Goal: Information Seeking & Learning: Learn about a topic

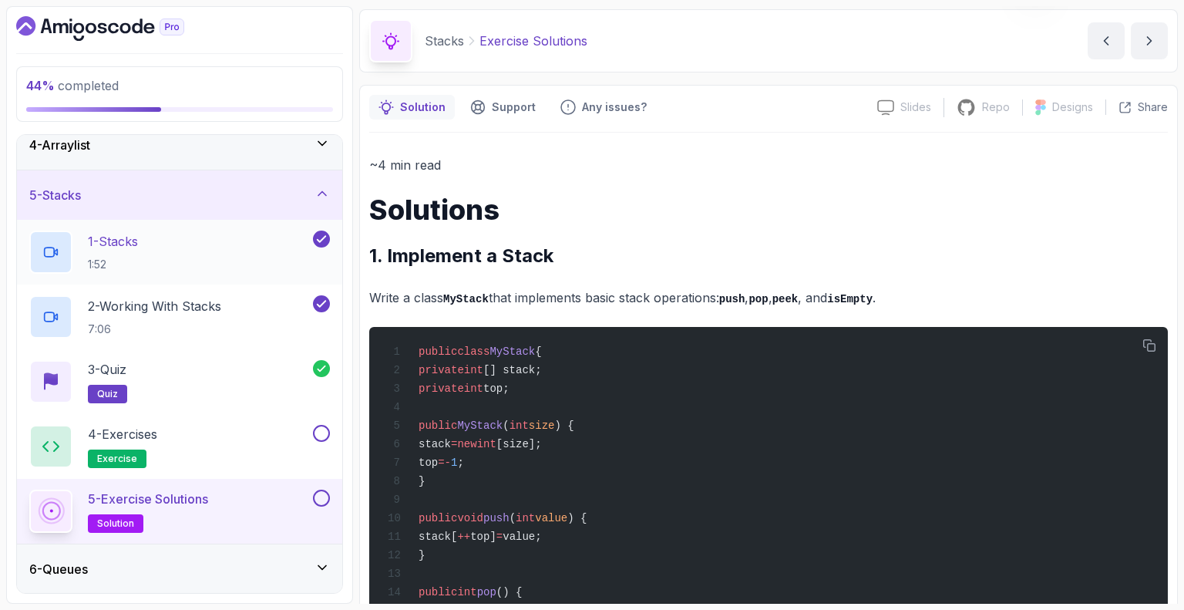
scroll to position [49, 0]
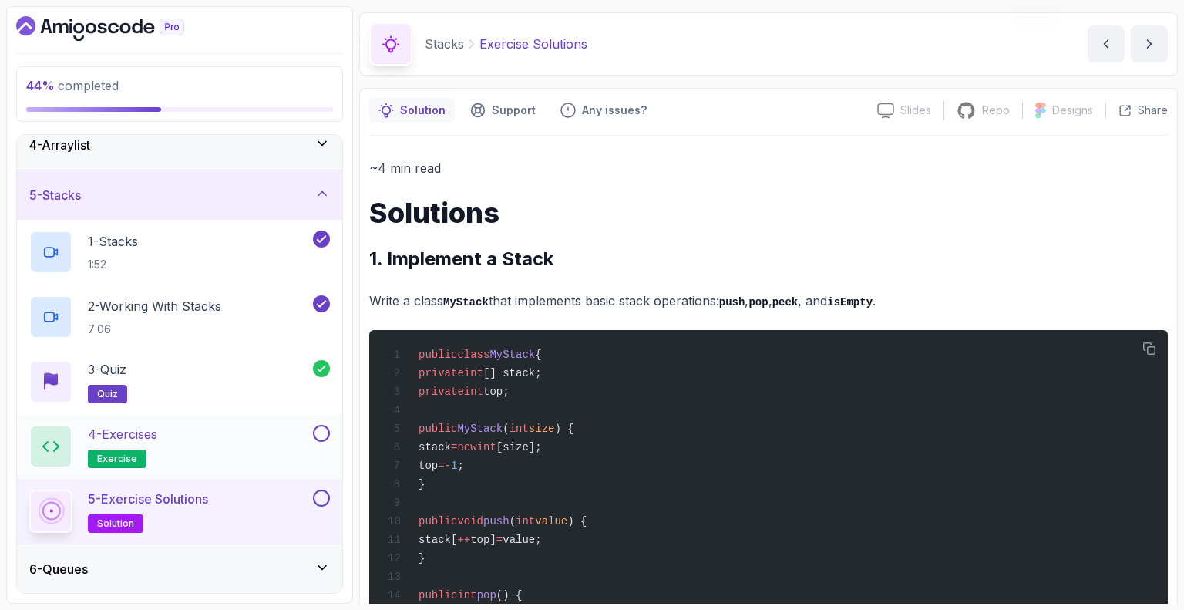
click at [150, 437] on p "4 - Exercises" at bounding box center [122, 434] width 69 height 18
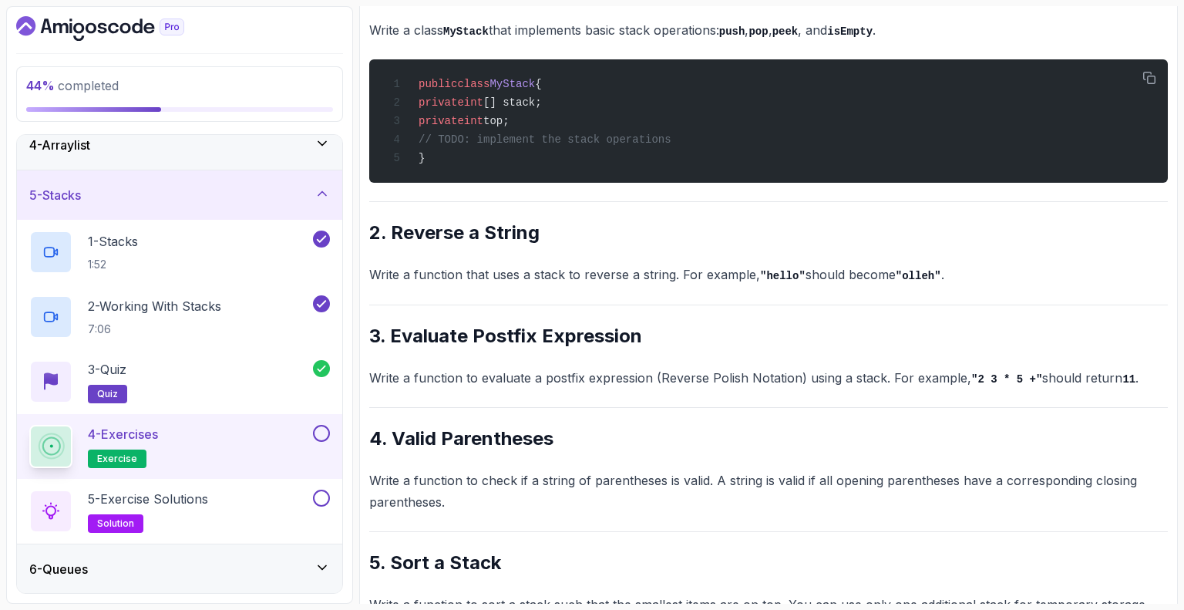
scroll to position [322, 0]
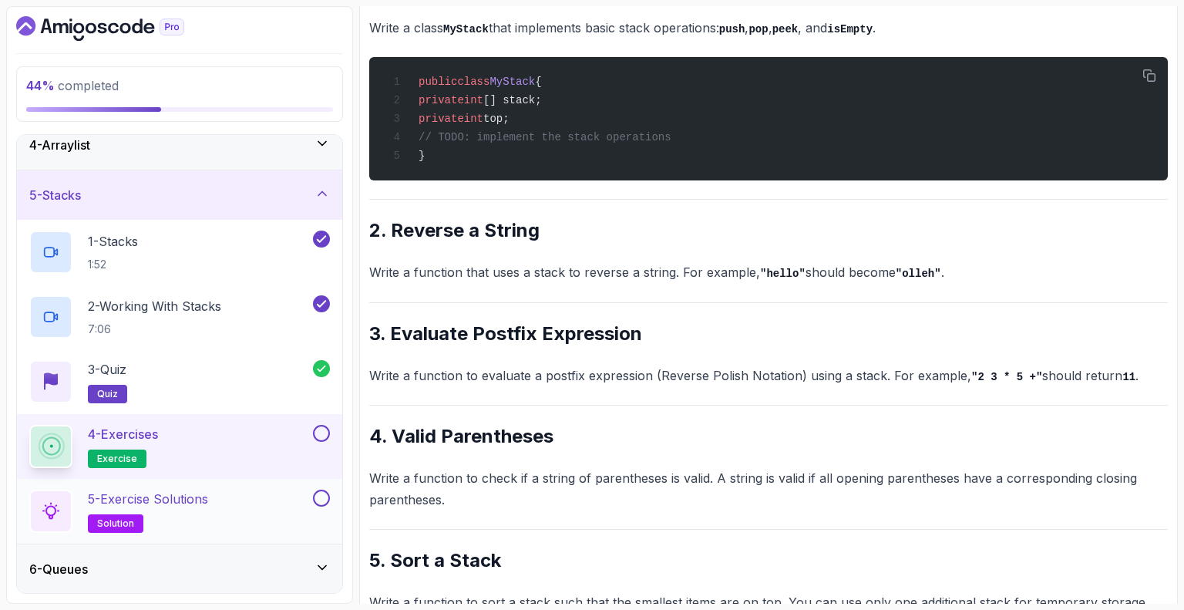
click at [224, 505] on div "5 - Exercise Solutions solution" at bounding box center [169, 510] width 281 height 43
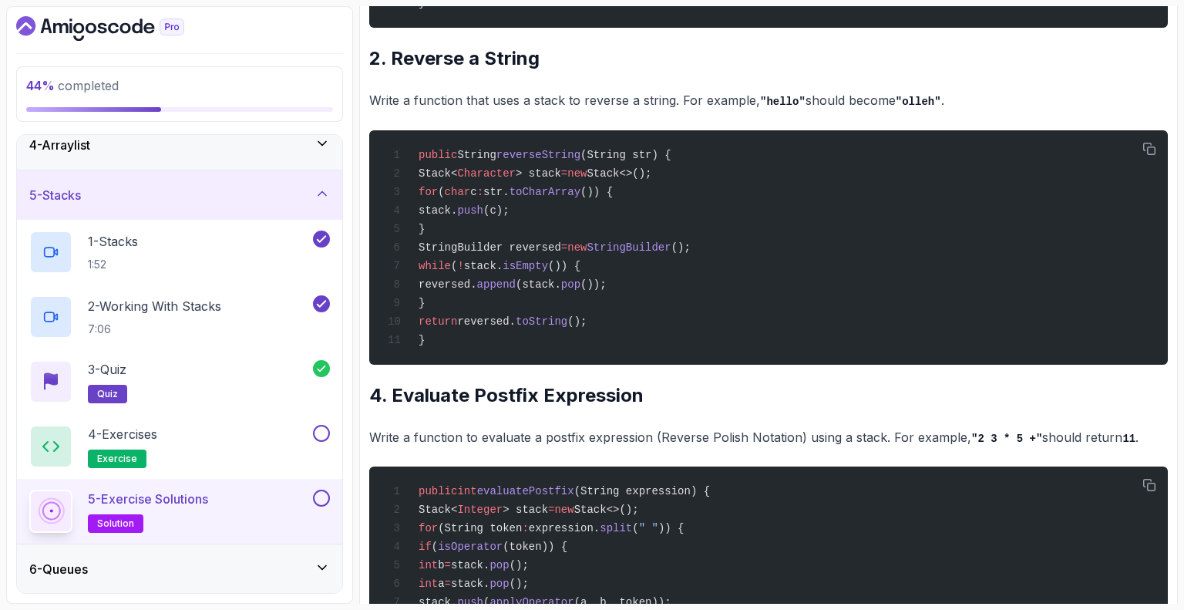
scroll to position [1067, 0]
click at [157, 436] on p "4 - Exercises" at bounding box center [122, 434] width 69 height 18
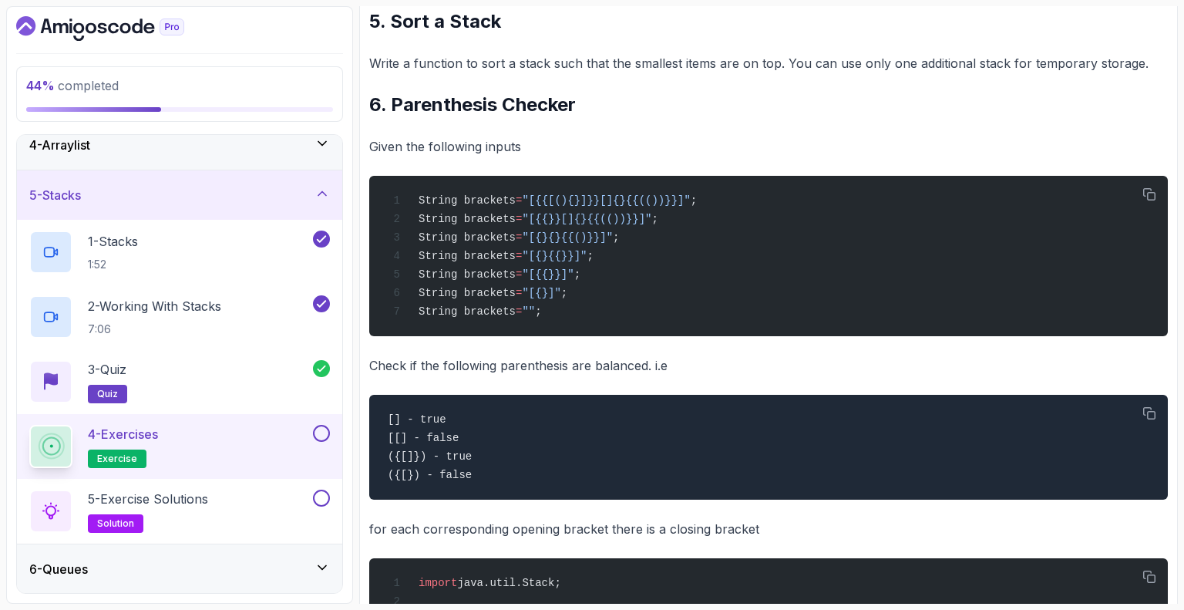
click at [202, 437] on div "4 - Exercises exercise" at bounding box center [169, 446] width 281 height 43
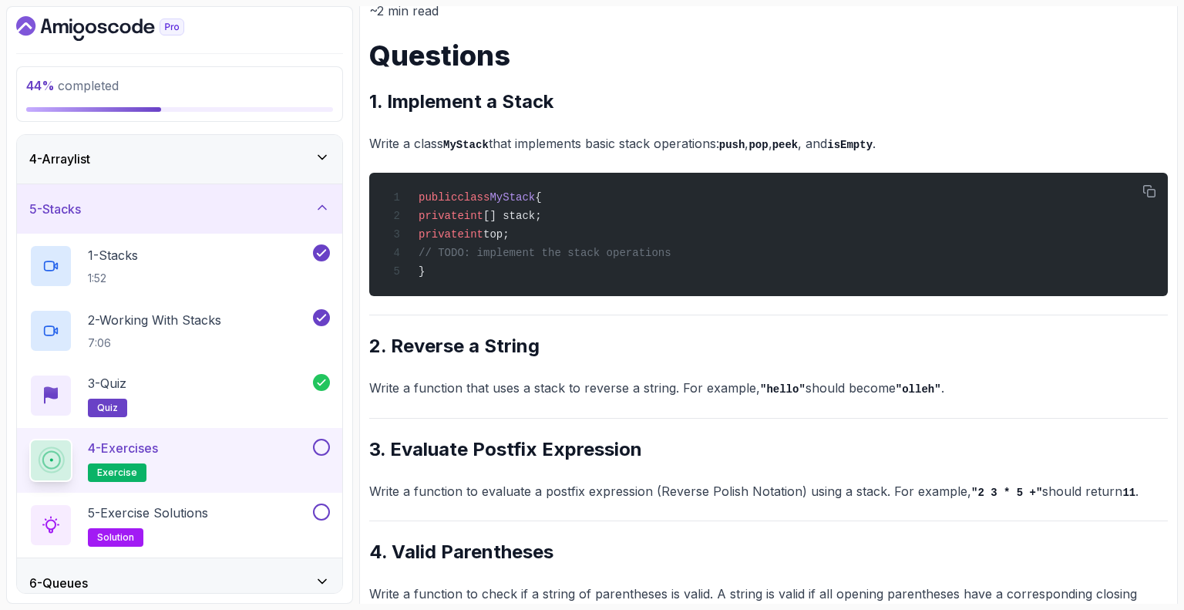
scroll to position [148, 0]
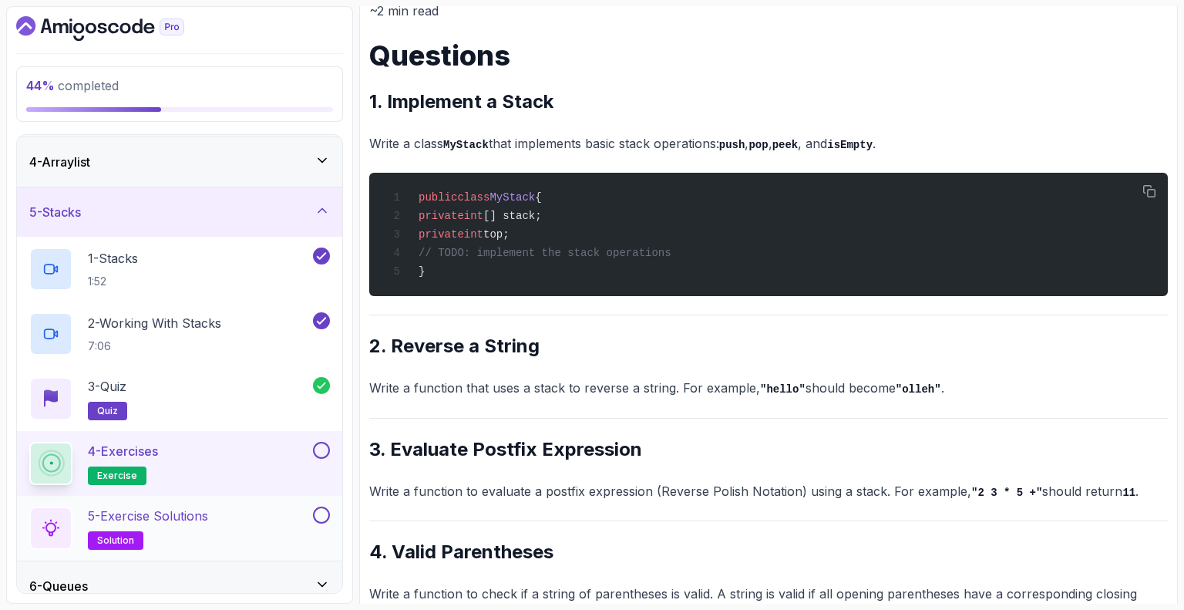
click at [172, 515] on p "5 - Exercise Solutions" at bounding box center [148, 515] width 120 height 18
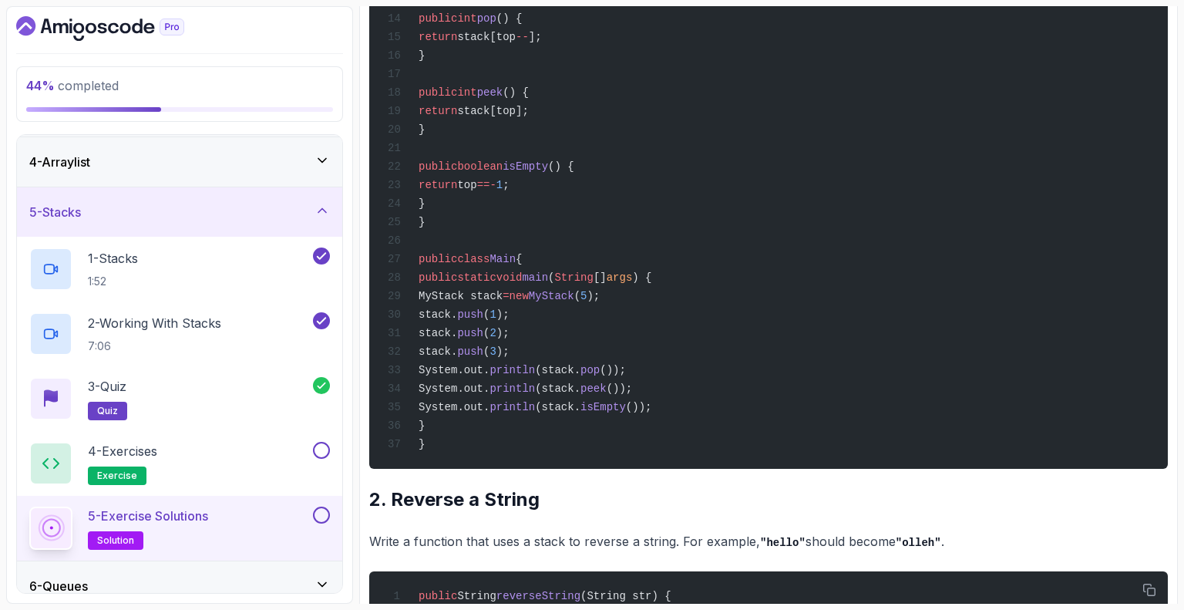
scroll to position [624, 0]
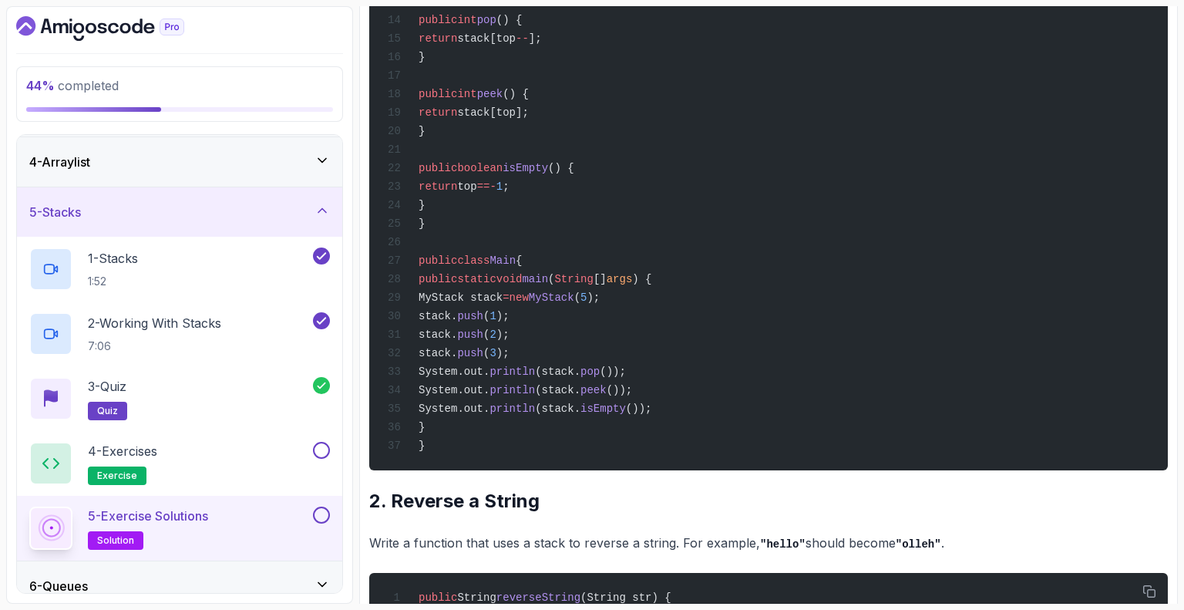
drag, startPoint x: 871, startPoint y: 310, endPoint x: 854, endPoint y: 92, distance: 218.8
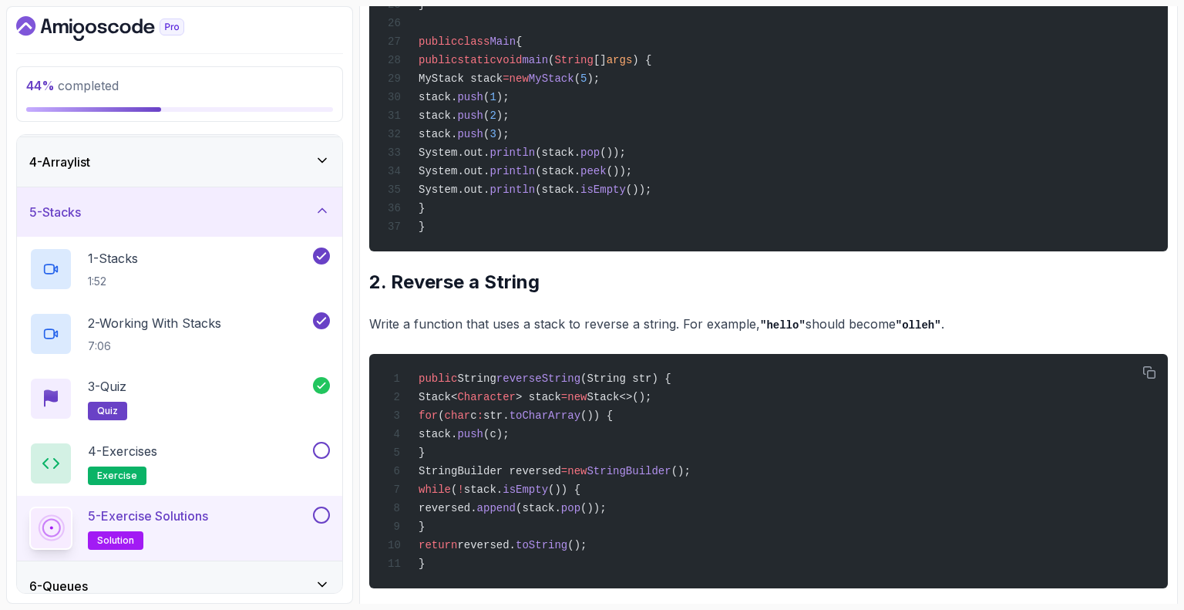
scroll to position [842, 0]
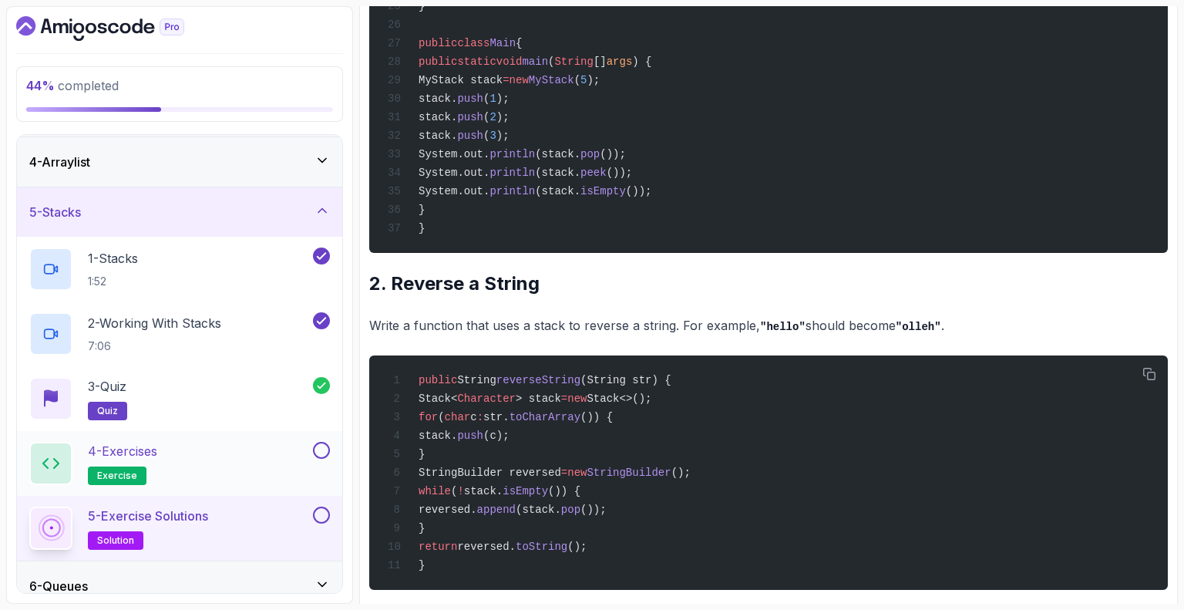
drag, startPoint x: 174, startPoint y: 468, endPoint x: 136, endPoint y: 455, distance: 40.7
click at [136, 455] on p "4 - Exercises" at bounding box center [122, 451] width 69 height 18
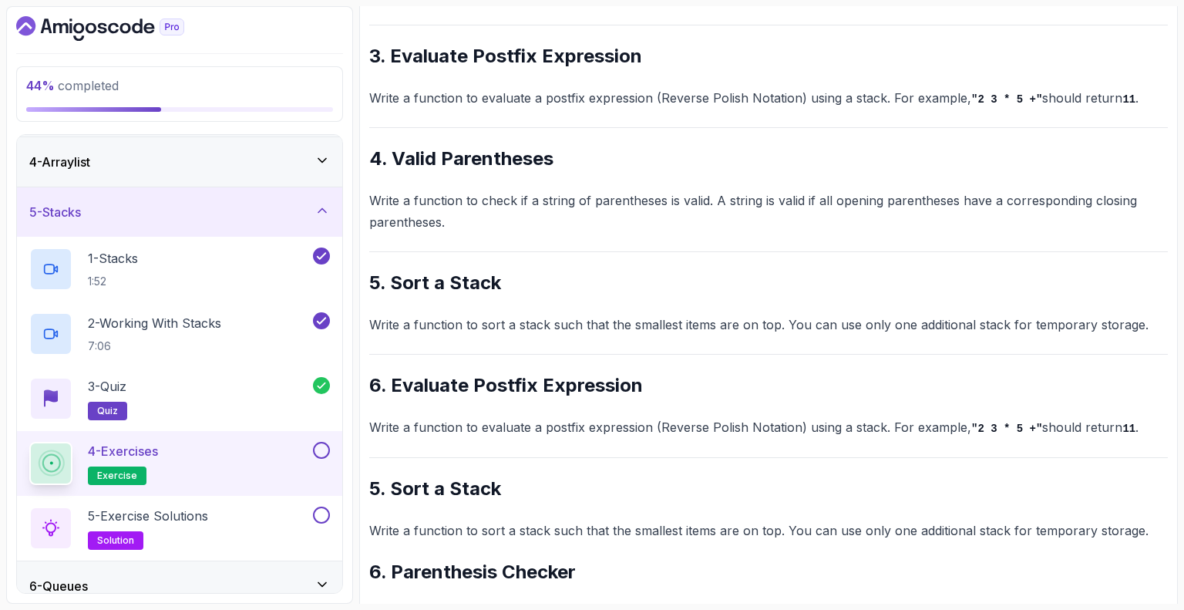
scroll to position [598, 0]
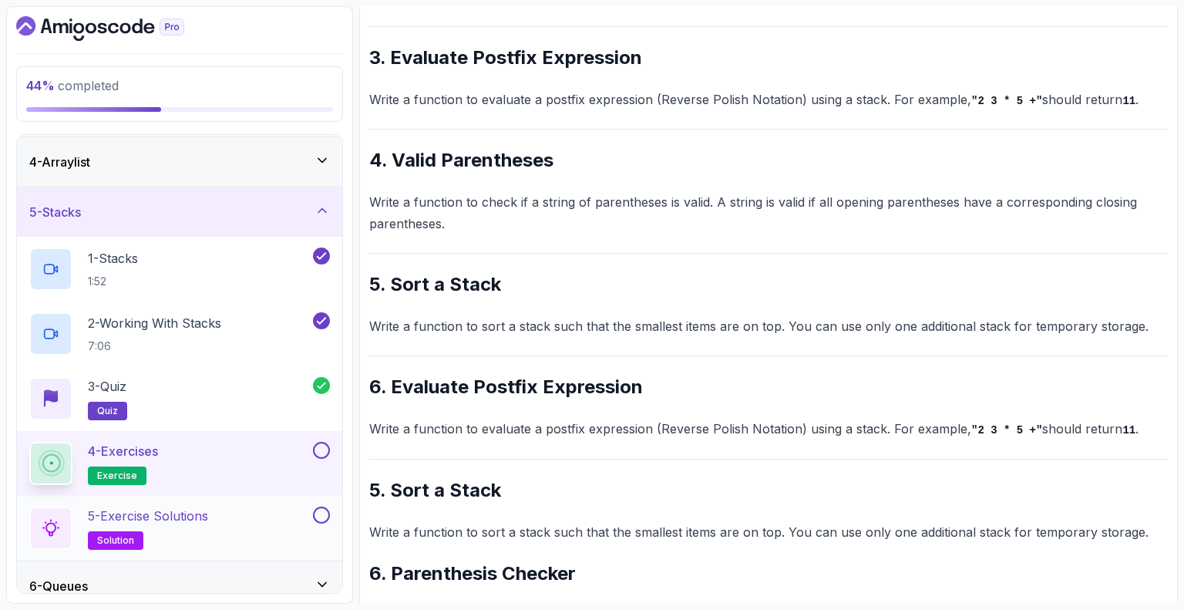
click at [237, 524] on div "5 - Exercise Solutions solution" at bounding box center [169, 527] width 281 height 43
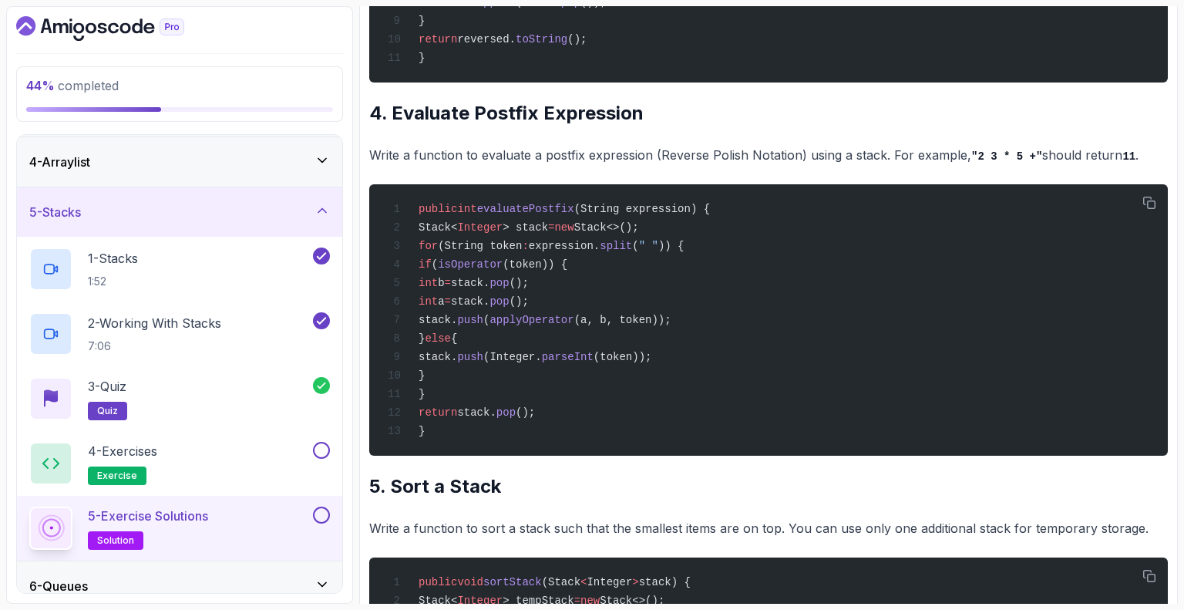
scroll to position [1350, 0]
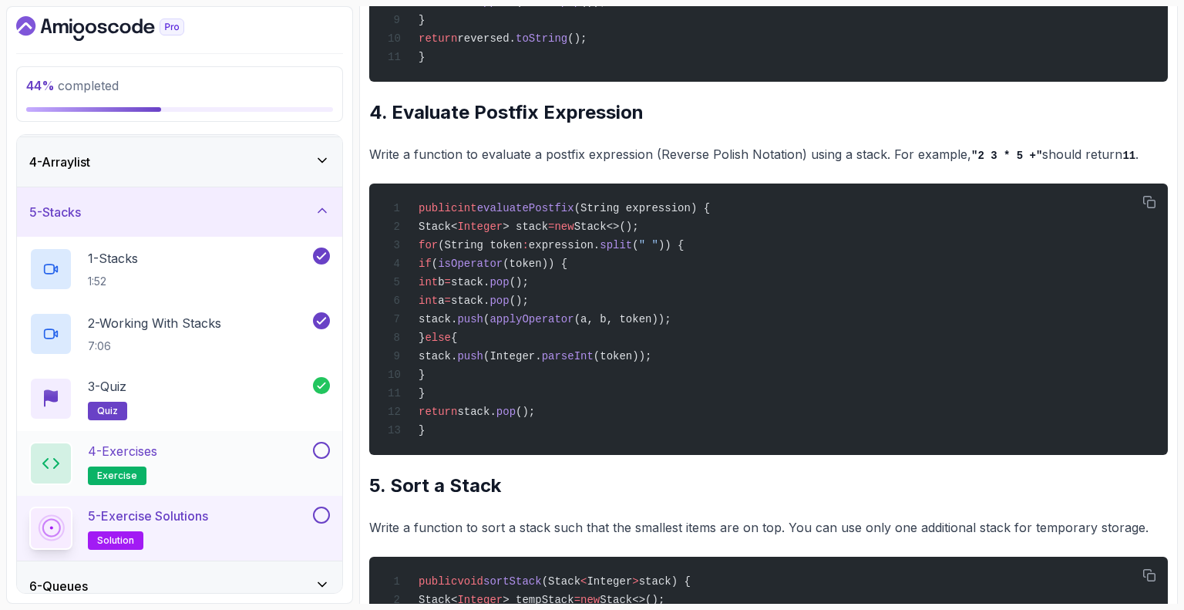
click at [323, 454] on button at bounding box center [321, 450] width 17 height 17
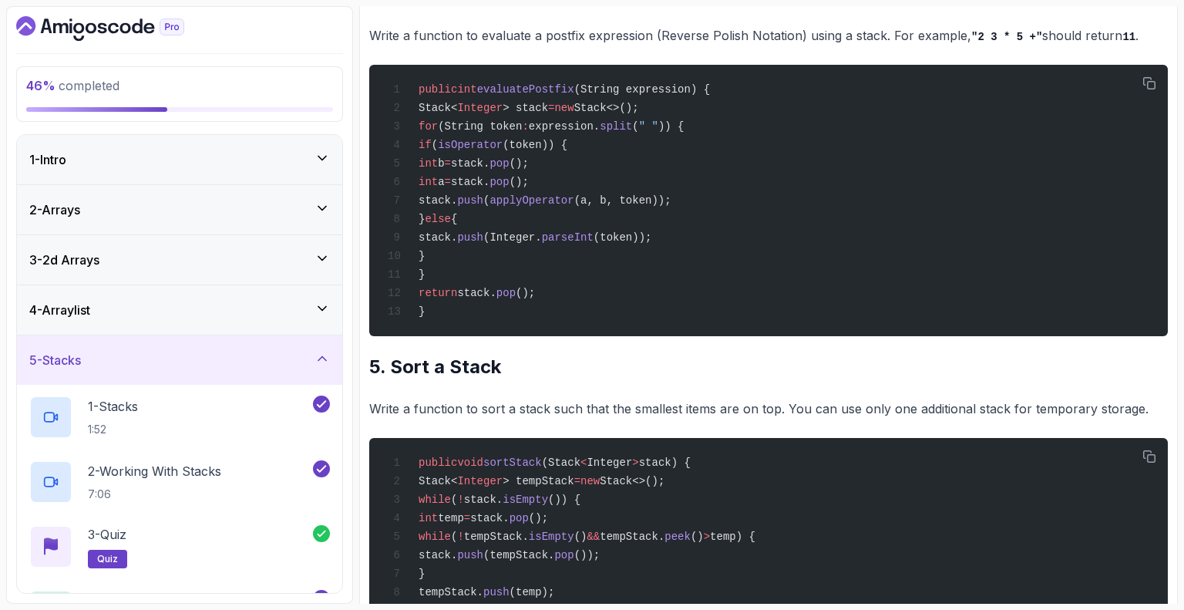
scroll to position [1467, 0]
